Goal: Task Accomplishment & Management: Use online tool/utility

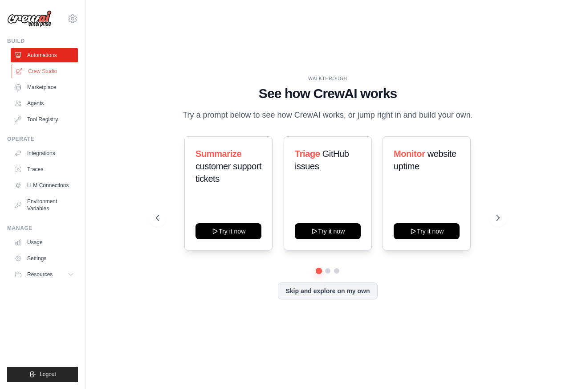
click at [34, 75] on link "Crew Studio" at bounding box center [45, 71] width 67 height 14
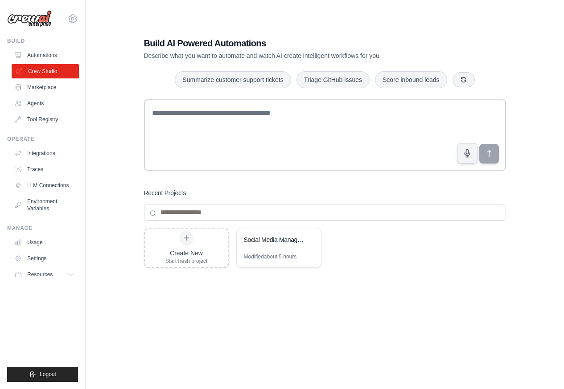
click at [40, 71] on link "Crew Studio" at bounding box center [45, 71] width 67 height 14
click at [278, 241] on div "Social Media Management Automation" at bounding box center [274, 239] width 61 height 9
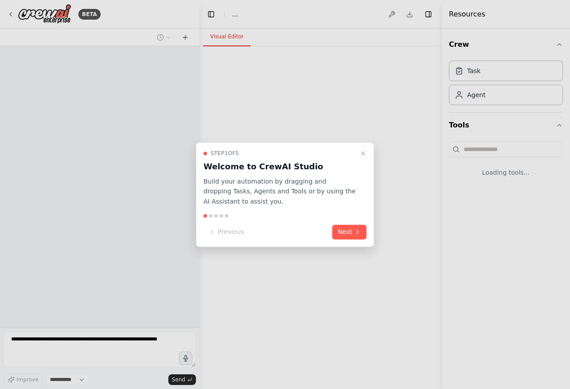
select select "****"
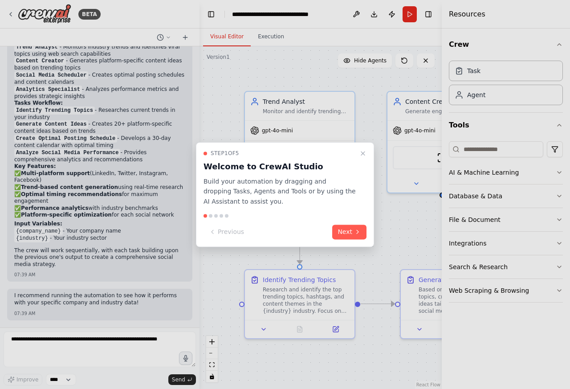
scroll to position [856, 0]
click at [362, 154] on icon "Close walkthrough" at bounding box center [363, 153] width 7 height 7
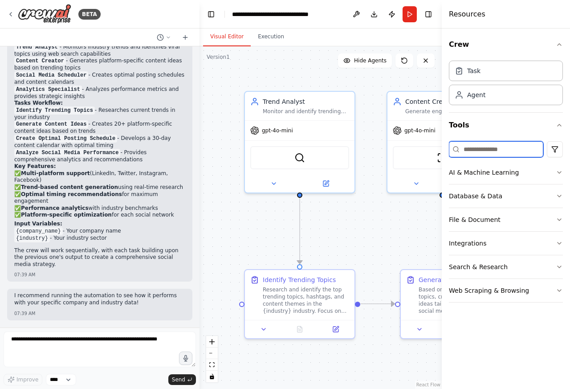
click at [478, 150] on input at bounding box center [496, 149] width 94 height 16
paste input "******"
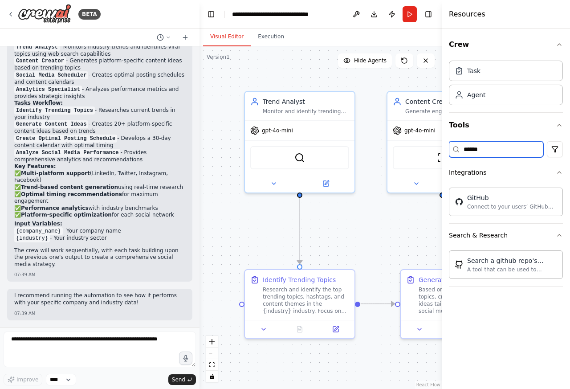
type input "******"
click at [478, 201] on div "GitHub" at bounding box center [512, 197] width 90 height 9
click at [480, 263] on div "Search a github repo's content" at bounding box center [512, 260] width 90 height 9
click at [477, 71] on div "Task" at bounding box center [473, 70] width 13 height 9
click at [355, 301] on div at bounding box center [357, 302] width 5 height 5
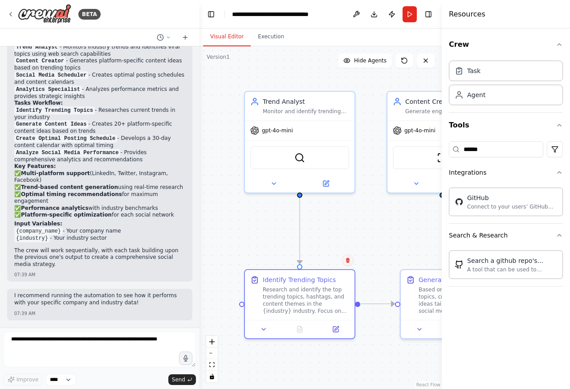
click at [344, 262] on button at bounding box center [348, 260] width 12 height 12
click at [346, 263] on button at bounding box center [348, 260] width 12 height 12
click at [28, 373] on div "Improve **** Send" at bounding box center [100, 358] width 192 height 54
click at [29, 156] on li "Analyze Social Media Performance - Provides comprehensive analytics and recomme…" at bounding box center [99, 156] width 171 height 14
click at [482, 199] on div "GitHub" at bounding box center [512, 197] width 90 height 9
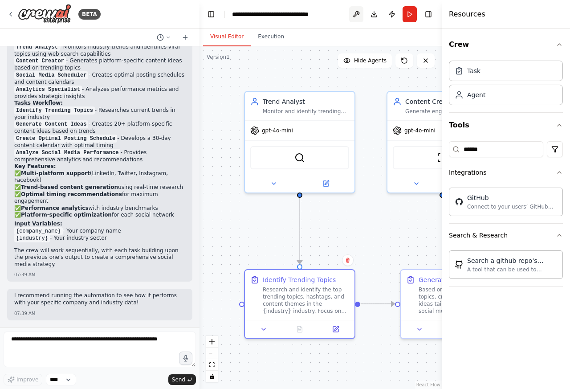
click at [357, 14] on button at bounding box center [356, 14] width 14 height 16
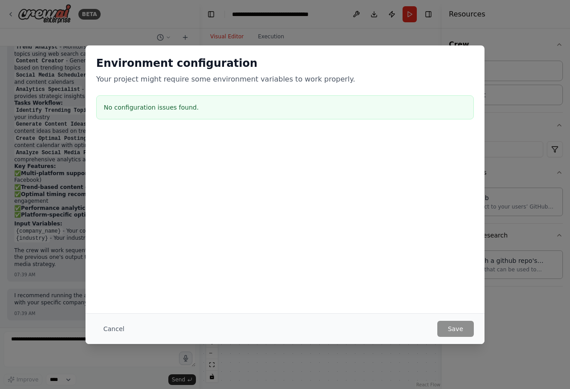
click at [8, 14] on div "Environment configuration Your project might require some environment variables…" at bounding box center [285, 194] width 570 height 389
click at [114, 331] on button "Cancel" at bounding box center [113, 329] width 35 height 16
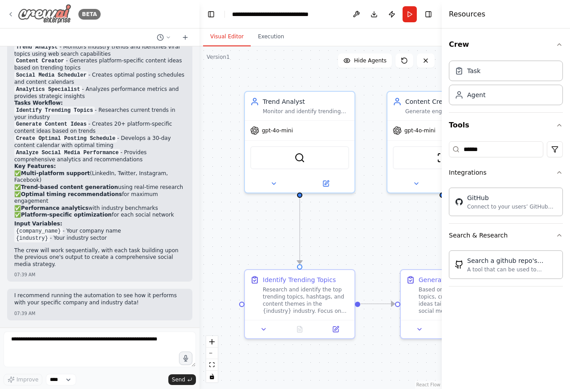
click at [9, 14] on icon at bounding box center [10, 14] width 7 height 7
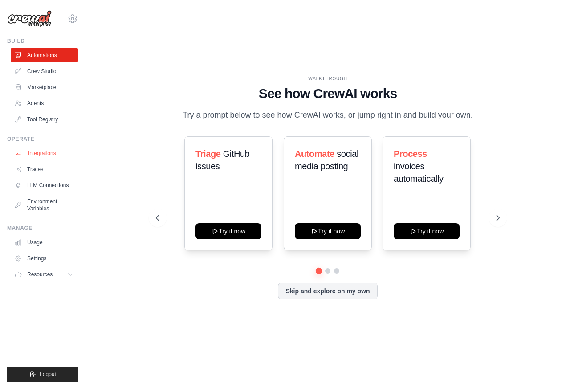
click at [38, 154] on link "Integrations" at bounding box center [45, 153] width 67 height 14
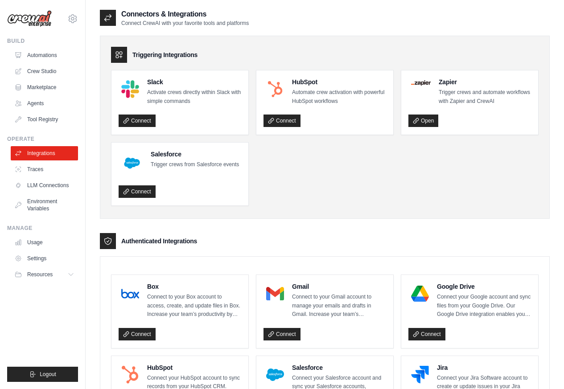
click at [315, 293] on p "Connect to your Gmail account to manage your emails and drafts in Gmail. Increa…" at bounding box center [339, 306] width 94 height 26
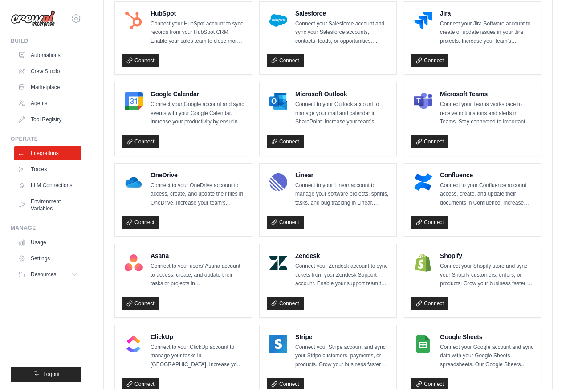
scroll to position [558, 0]
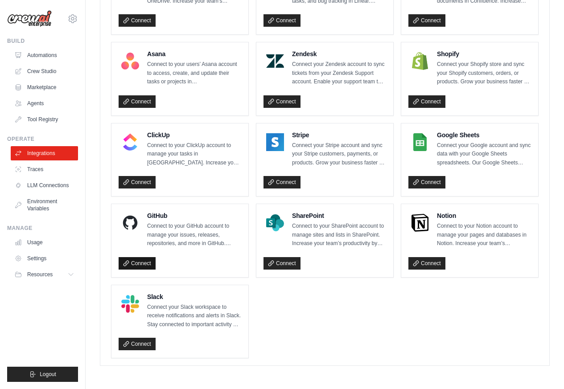
click at [136, 265] on link "Connect" at bounding box center [137, 263] width 37 height 12
